Goal: Check status

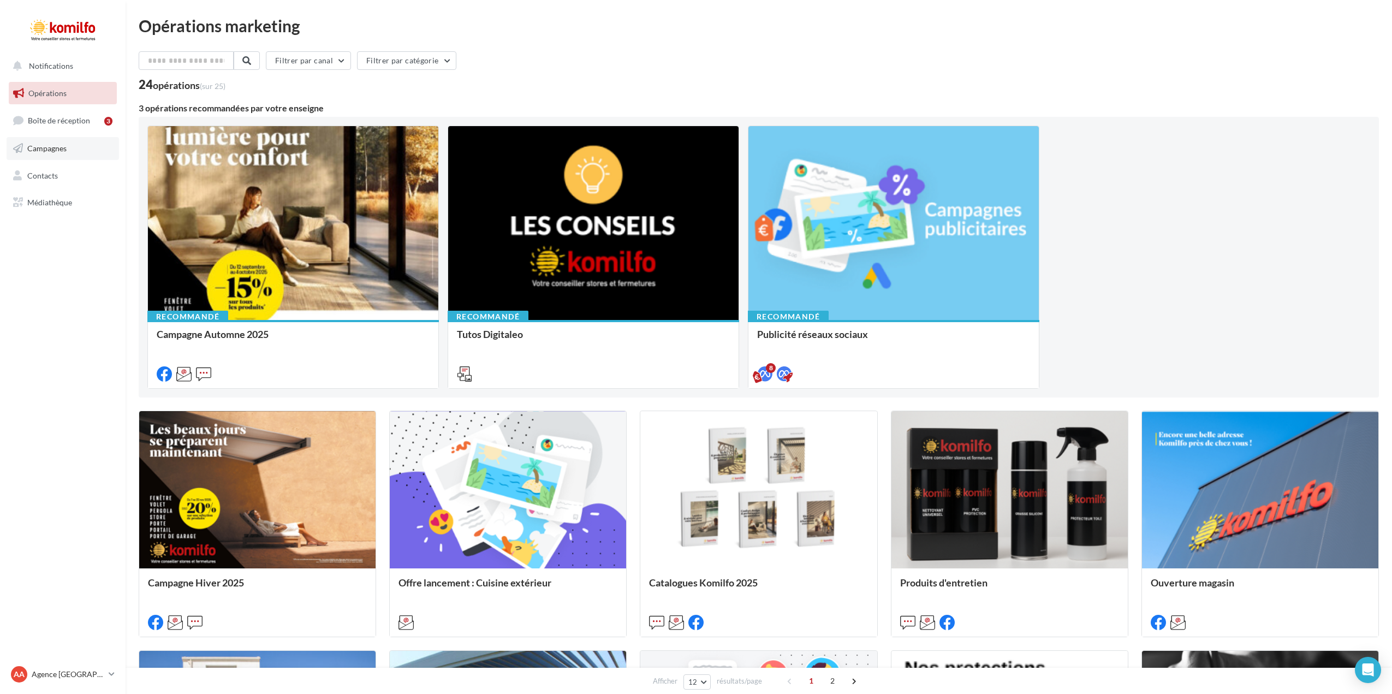
click at [50, 150] on span "Campagnes" at bounding box center [46, 148] width 39 height 9
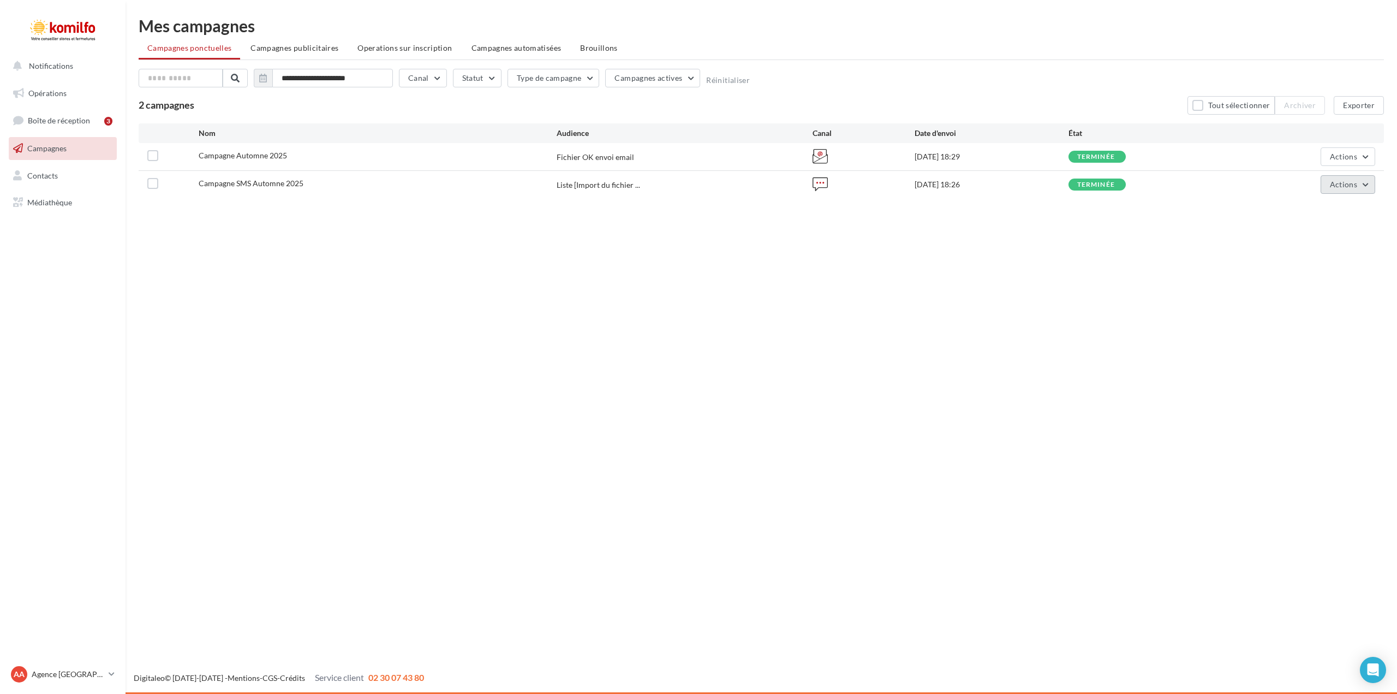
click at [1365, 181] on button "Actions" at bounding box center [1348, 184] width 55 height 19
click at [1333, 212] on button "Voir les résultats" at bounding box center [1315, 210] width 120 height 28
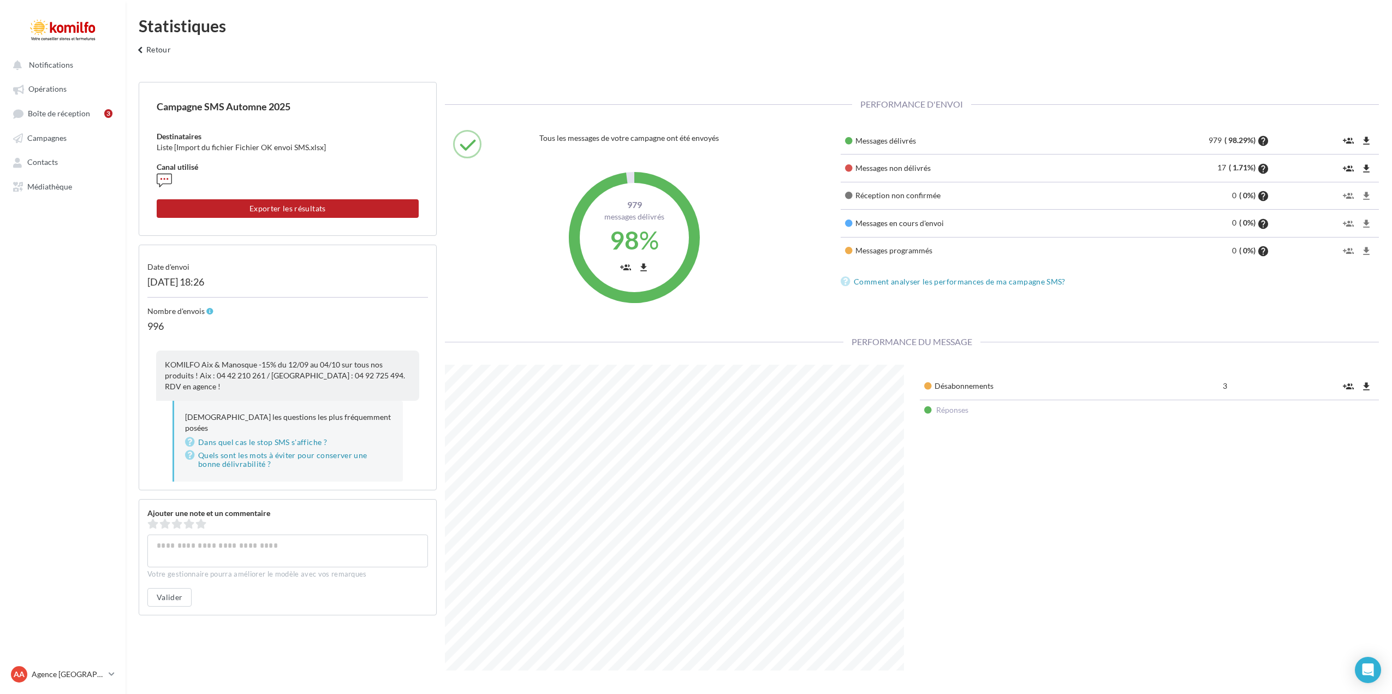
scroll to position [306, 475]
click at [45, 138] on span "Campagnes" at bounding box center [46, 137] width 39 height 9
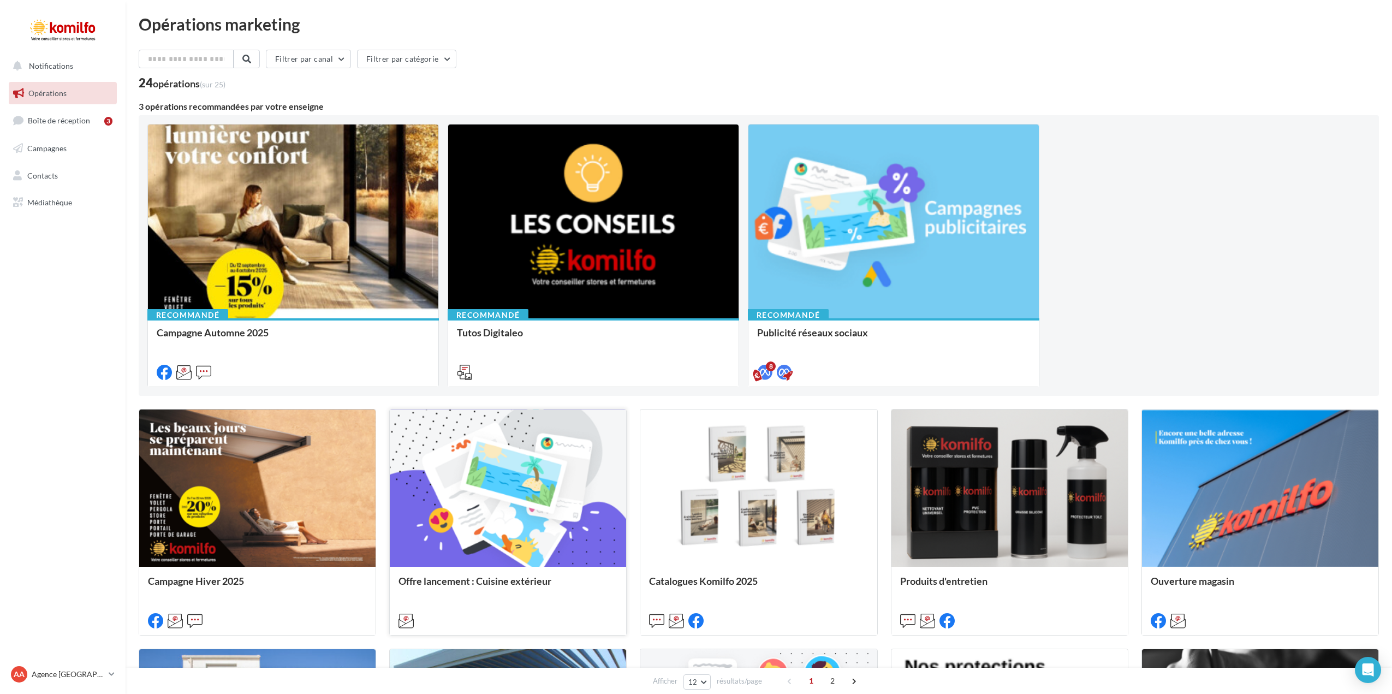
scroll to position [55, 0]
